Goal: Transaction & Acquisition: Purchase product/service

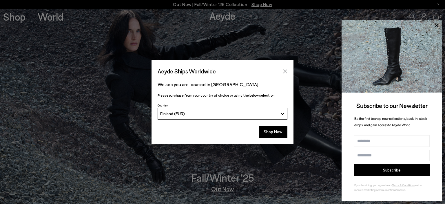
click at [286, 70] on icon "Close" at bounding box center [285, 71] width 4 height 4
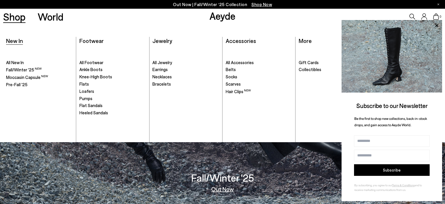
click at [18, 41] on span "New In" at bounding box center [14, 40] width 17 height 7
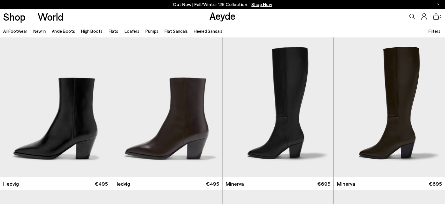
click at [92, 32] on link "High Boots" at bounding box center [91, 30] width 21 height 5
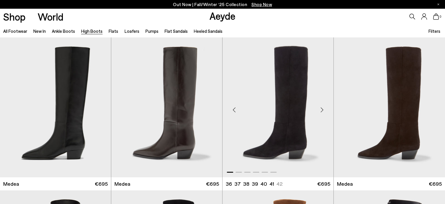
click at [322, 110] on div "Next slide" at bounding box center [321, 109] width 17 height 17
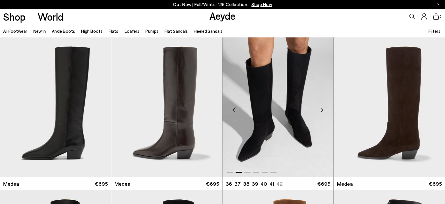
click at [322, 110] on div "Next slide" at bounding box center [321, 109] width 17 height 17
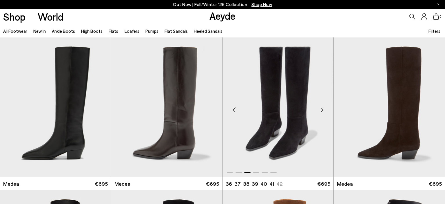
click at [322, 110] on div "Next slide" at bounding box center [321, 109] width 17 height 17
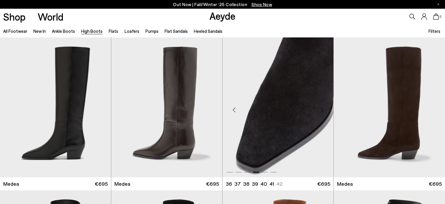
click at [322, 110] on div "Next slide" at bounding box center [321, 109] width 17 height 17
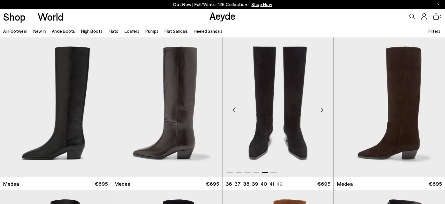
click at [322, 110] on div "Next slide" at bounding box center [321, 109] width 17 height 17
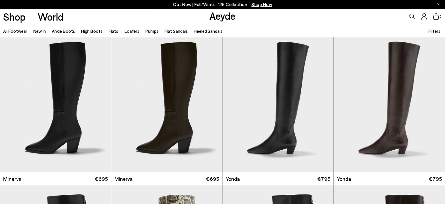
scroll to position [314, 0]
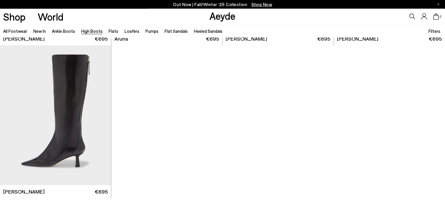
scroll to position [1552, 0]
